Goal: Task Accomplishment & Management: Manage account settings

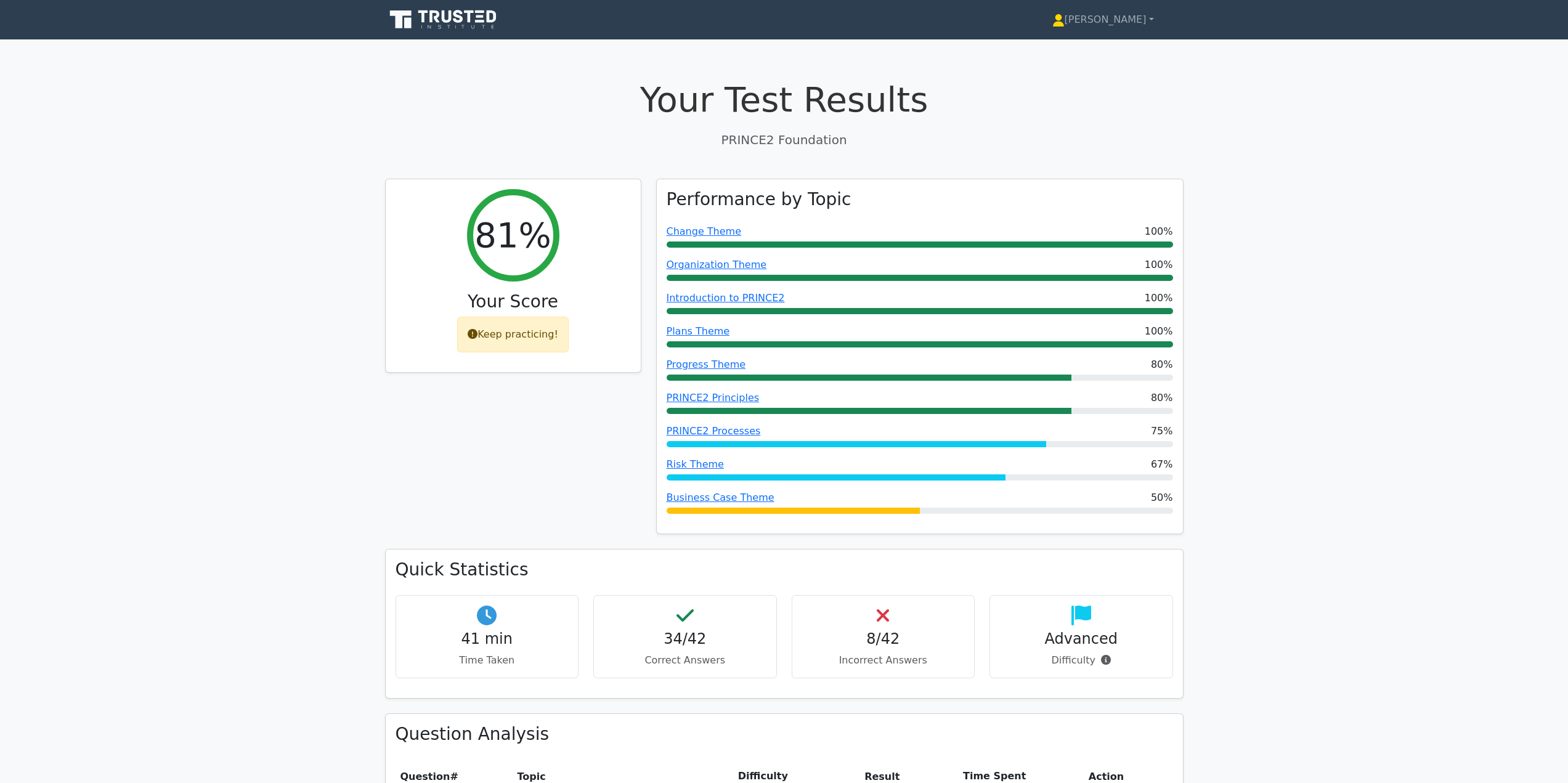
click at [464, 19] on icon at bounding box center [444, 20] width 118 height 23
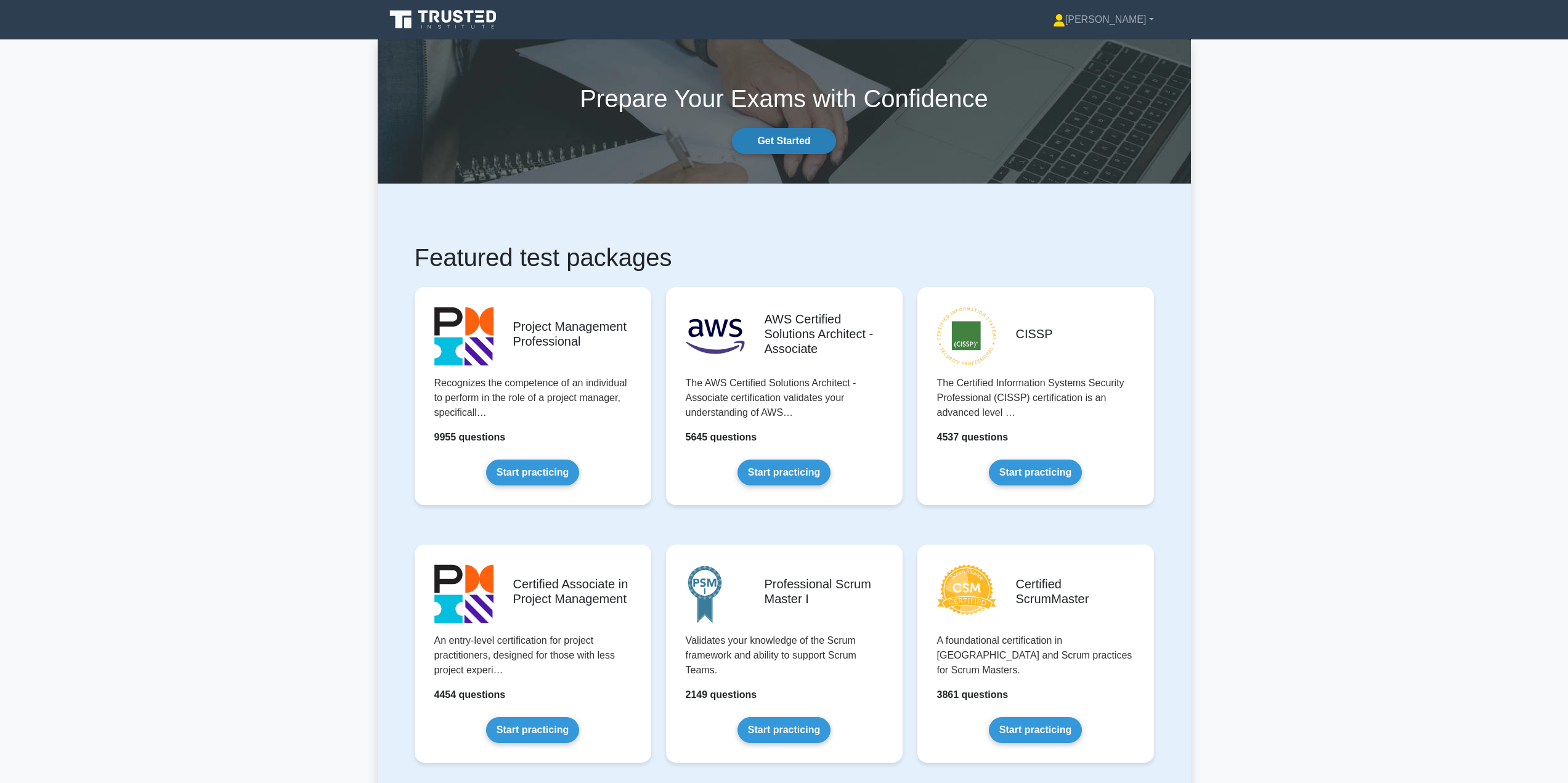
click at [774, 142] on link "Get Started" at bounding box center [784, 141] width 104 height 26
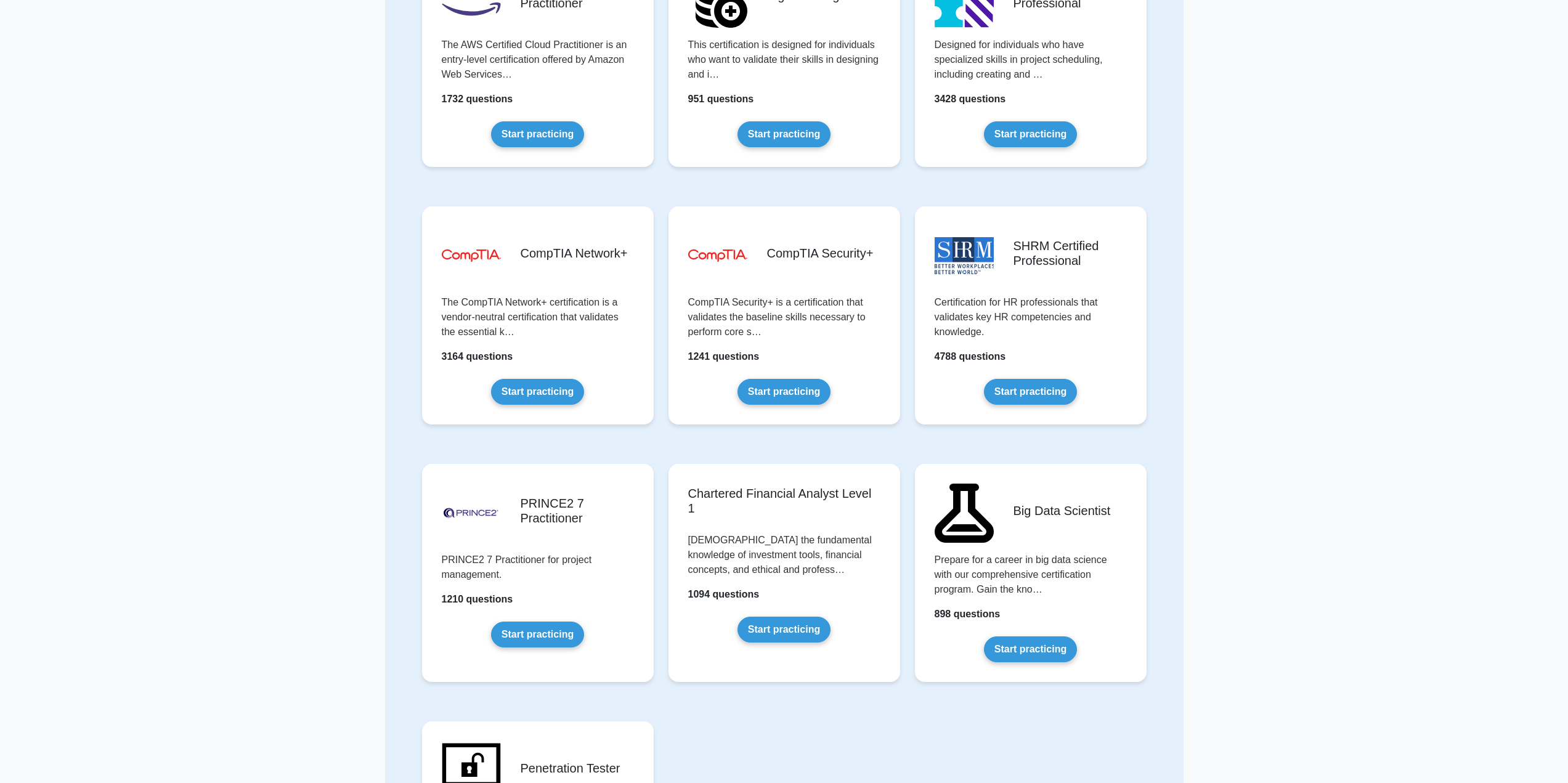
scroll to position [2034, 0]
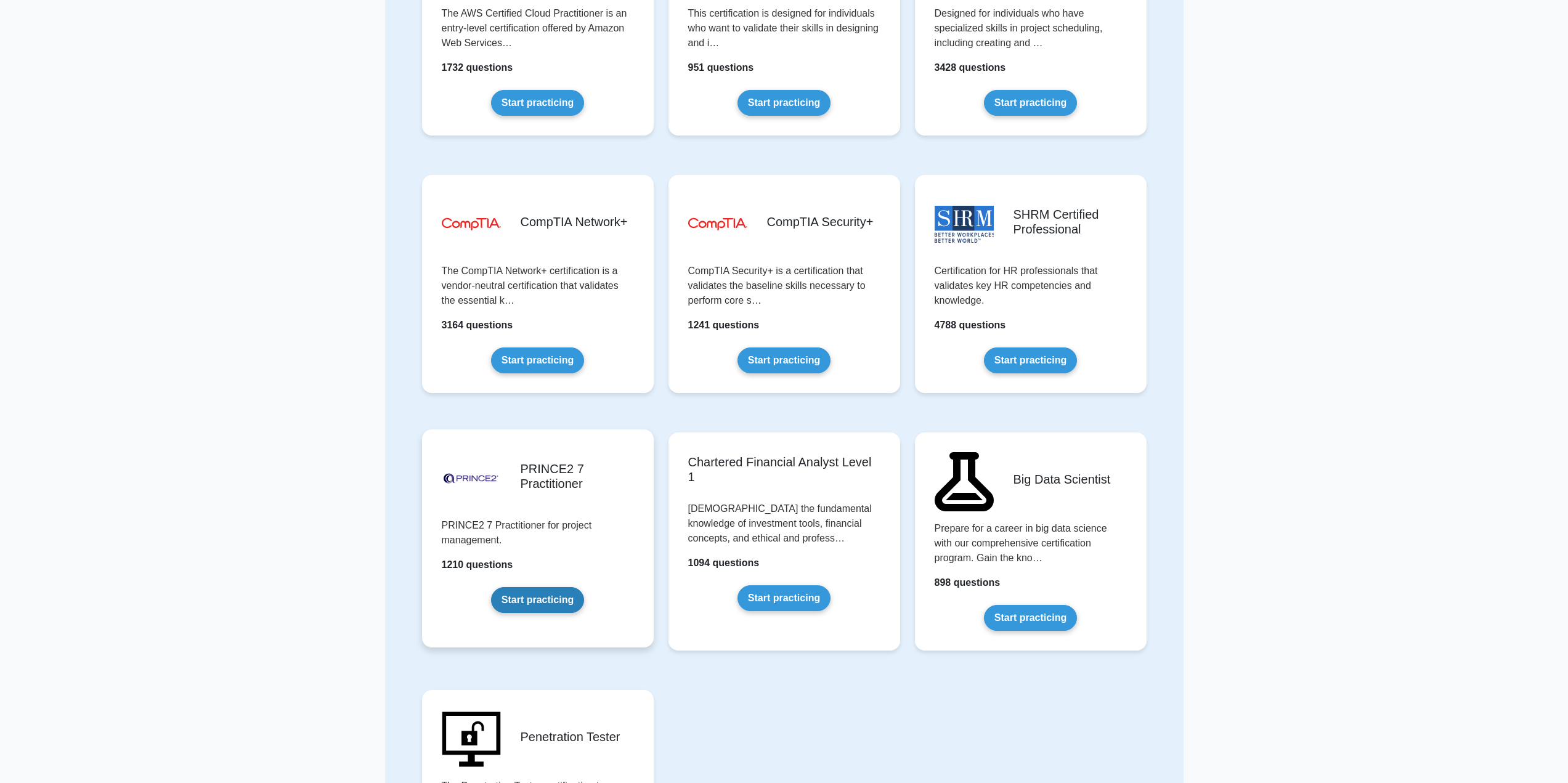
click at [540, 587] on link "Start practicing" at bounding box center [538, 600] width 93 height 26
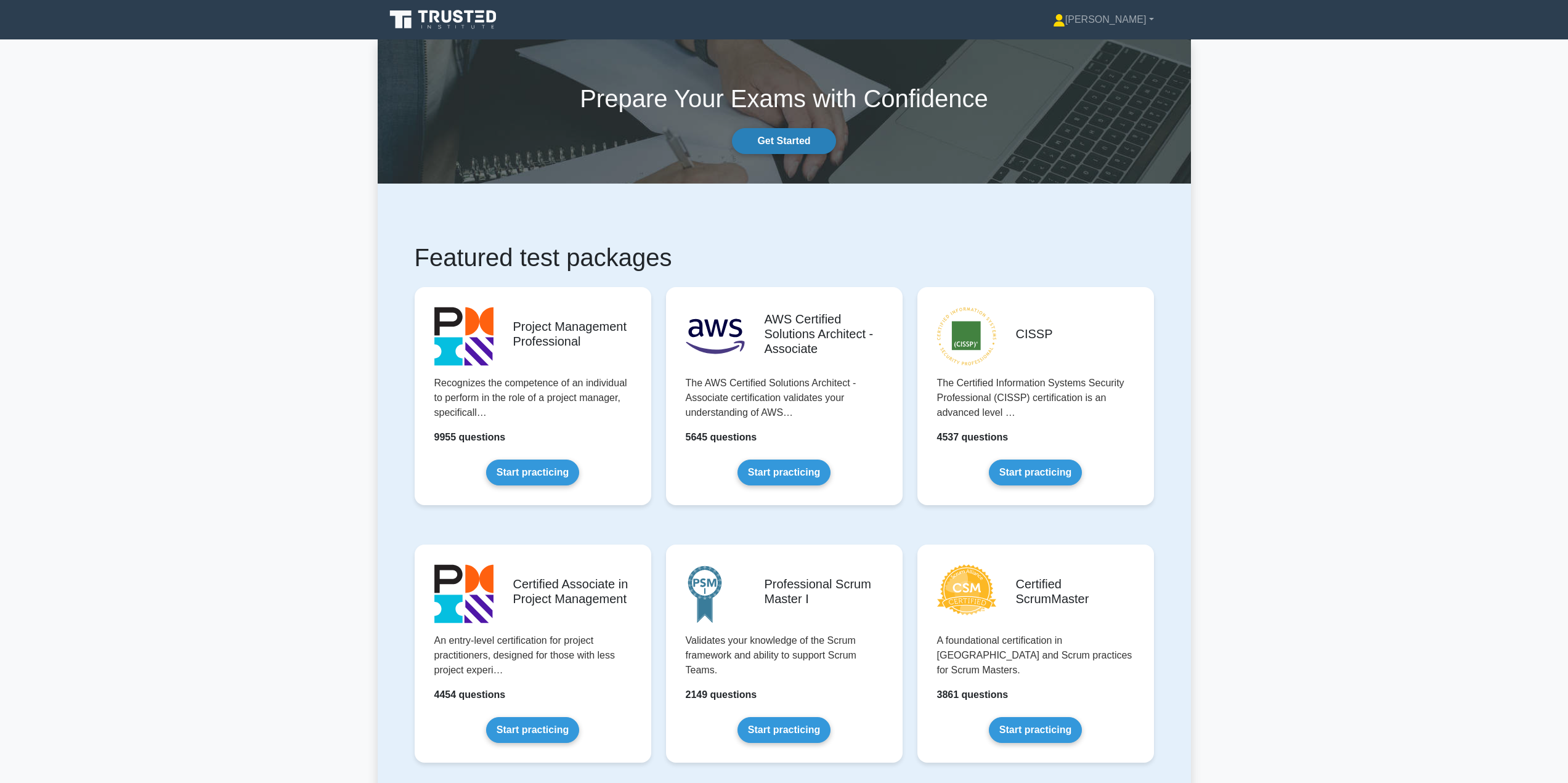
click at [793, 140] on link "Get Started" at bounding box center [784, 141] width 104 height 26
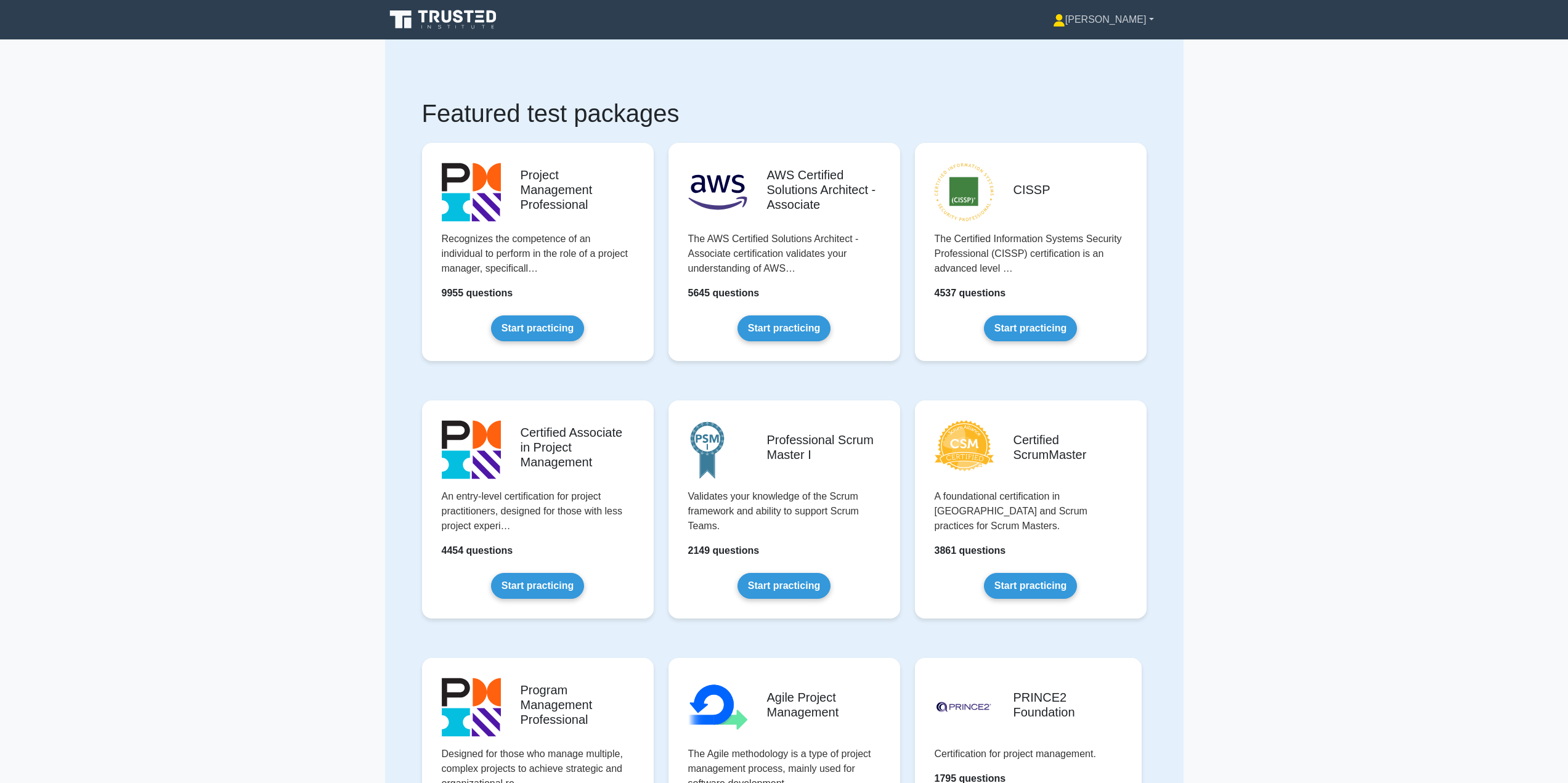
click at [1150, 18] on link "[PERSON_NAME]" at bounding box center [1104, 20] width 161 height 25
click at [1101, 69] on link "Settings" at bounding box center [1073, 68] width 97 height 20
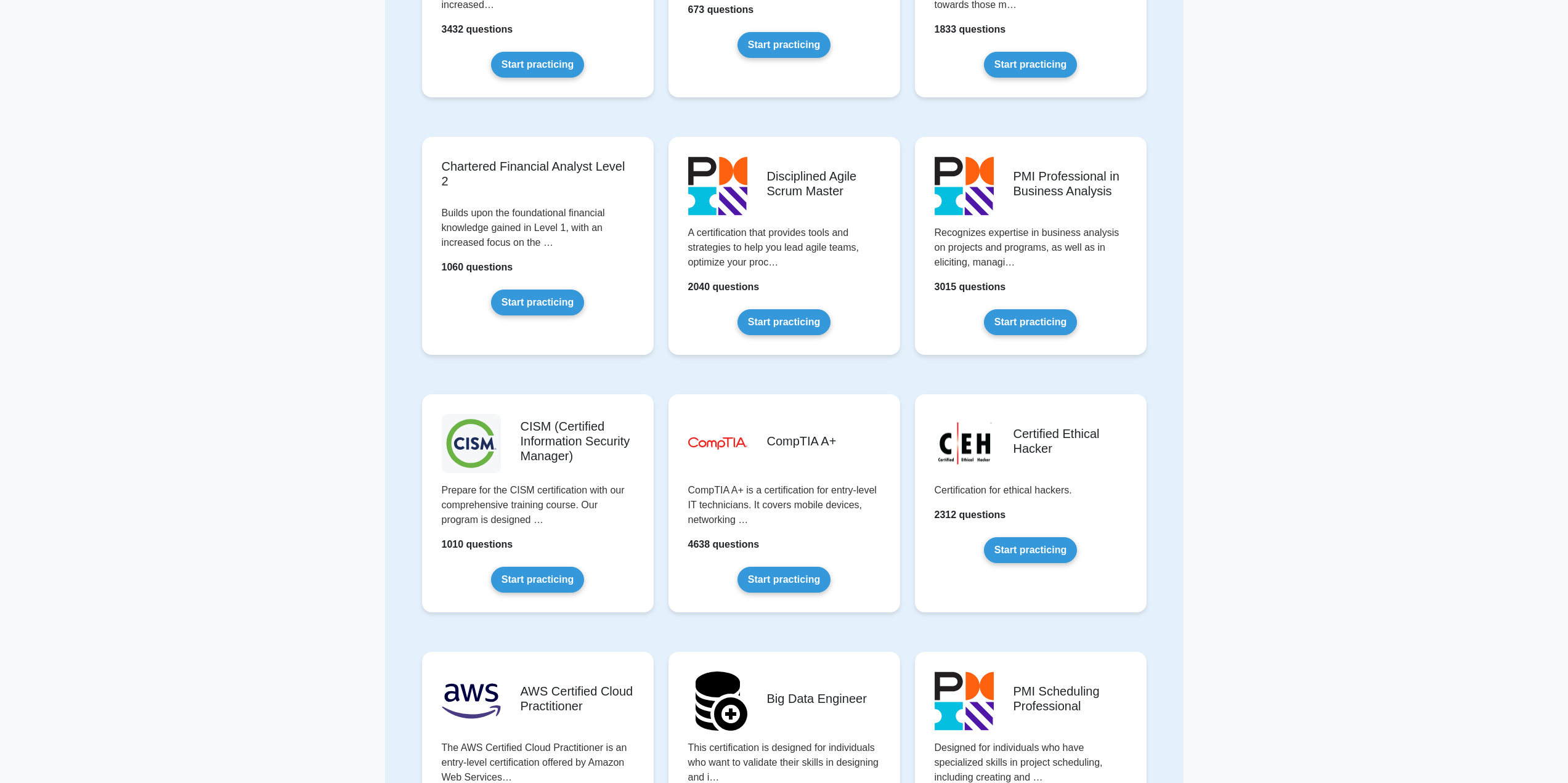
scroll to position [1294, 0]
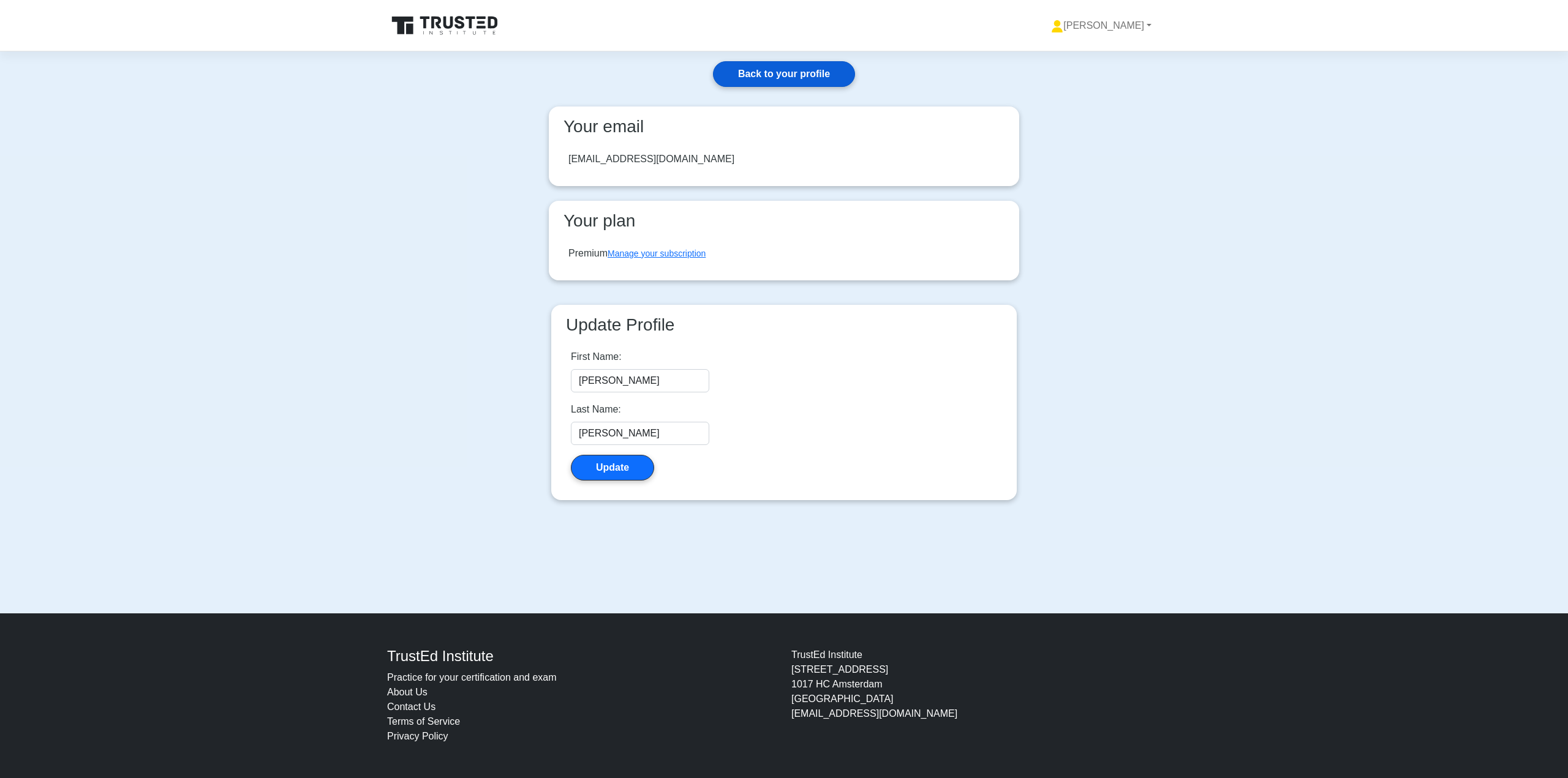
click at [776, 73] on link "Back to your profile" at bounding box center [784, 73] width 142 height 25
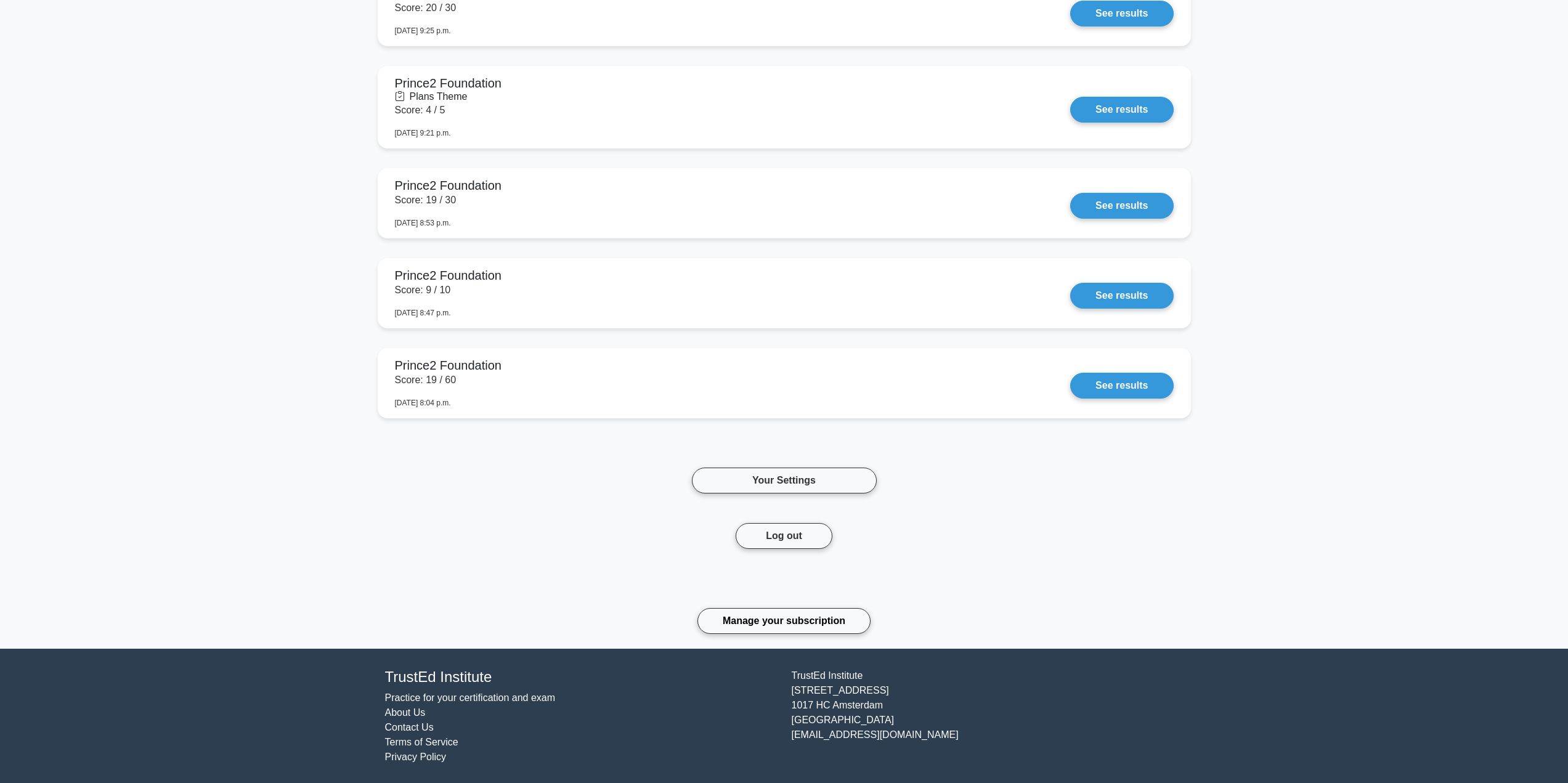
scroll to position [4252, 0]
